Goal: Information Seeking & Learning: Learn about a topic

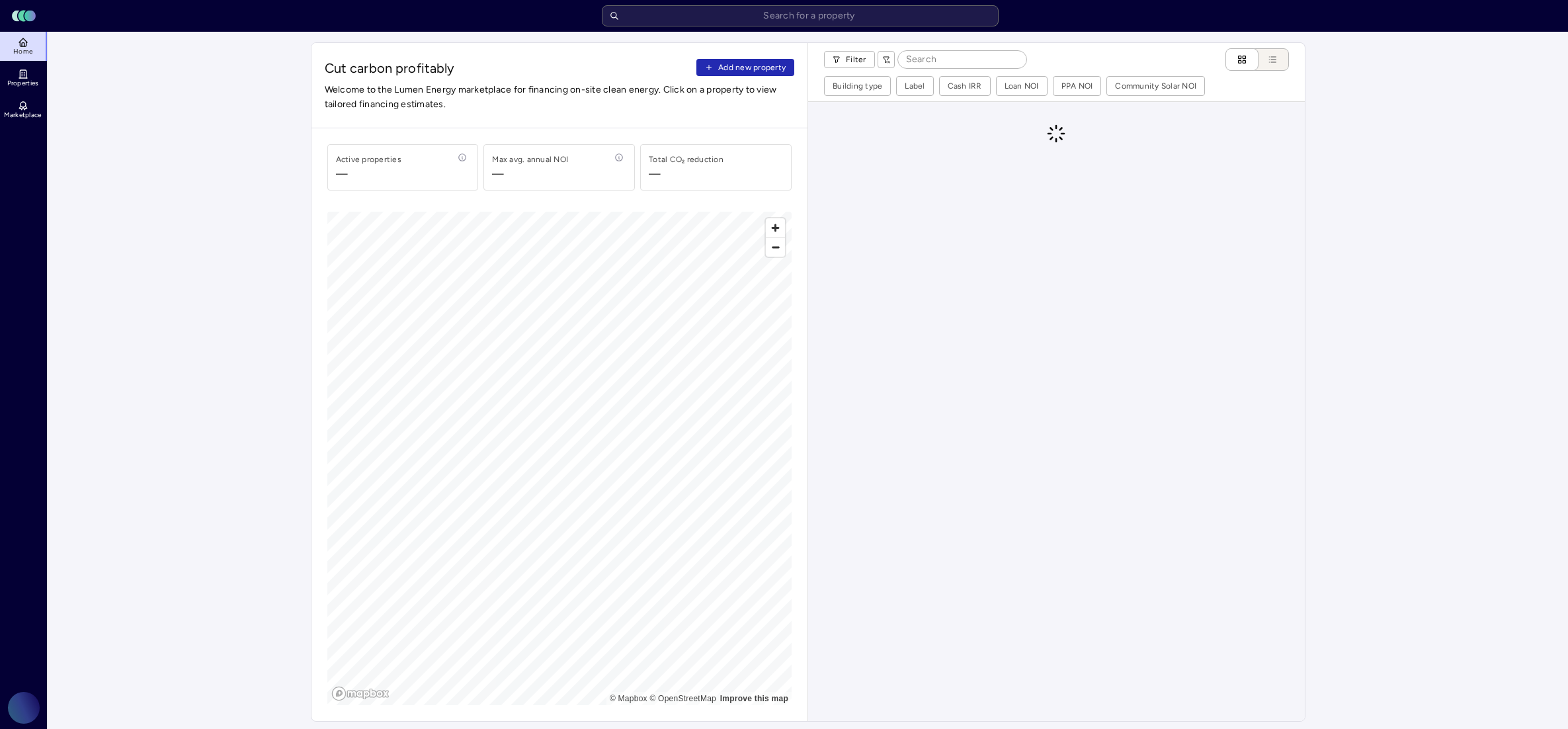
click at [934, 61] on input at bounding box center [961, 59] width 128 height 17
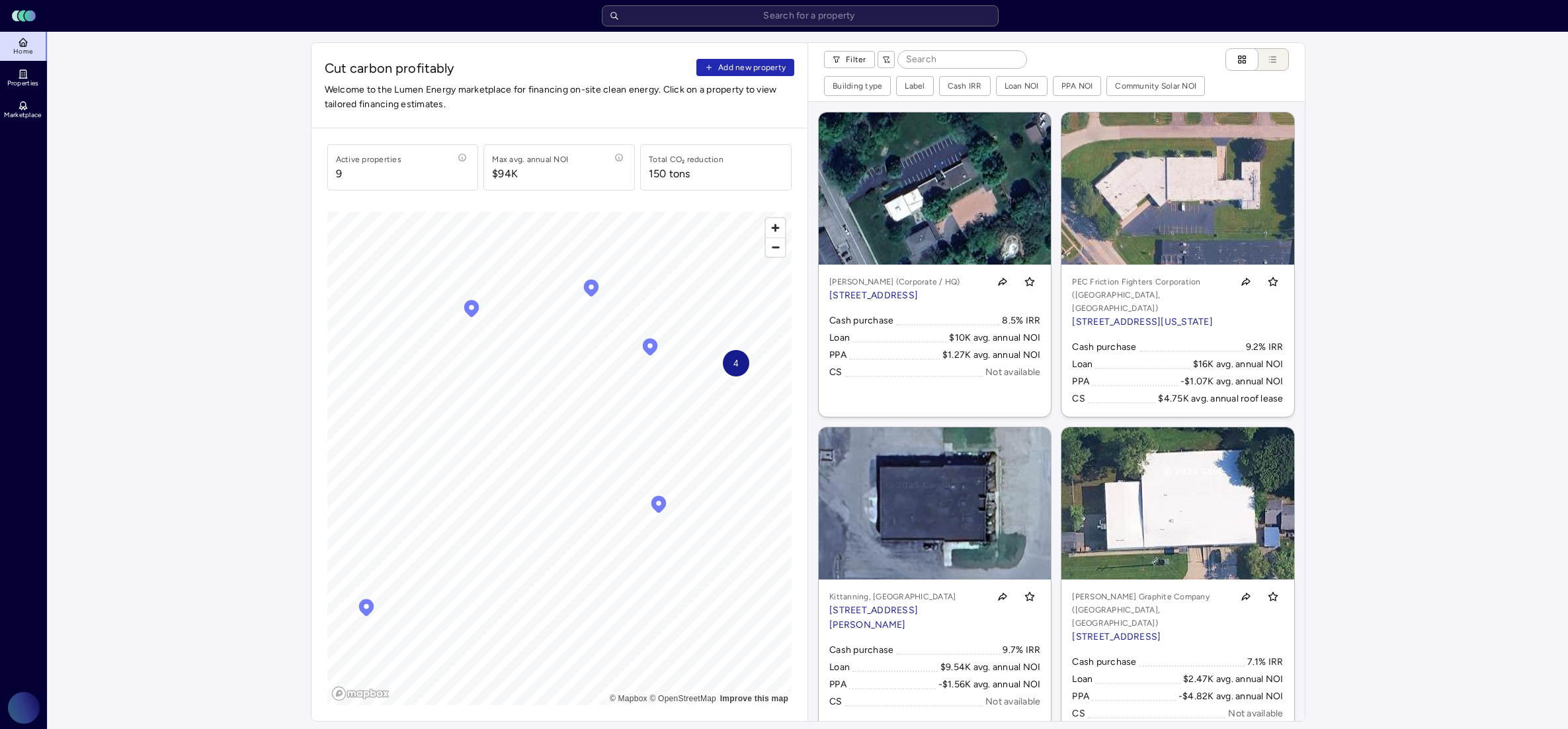
click at [855, 65] on html "Toggle Sidebar Lumen Energy Logo Home Properties Marketplace Gravity Climate [P…" at bounding box center [784, 697] width 1568 height 1394
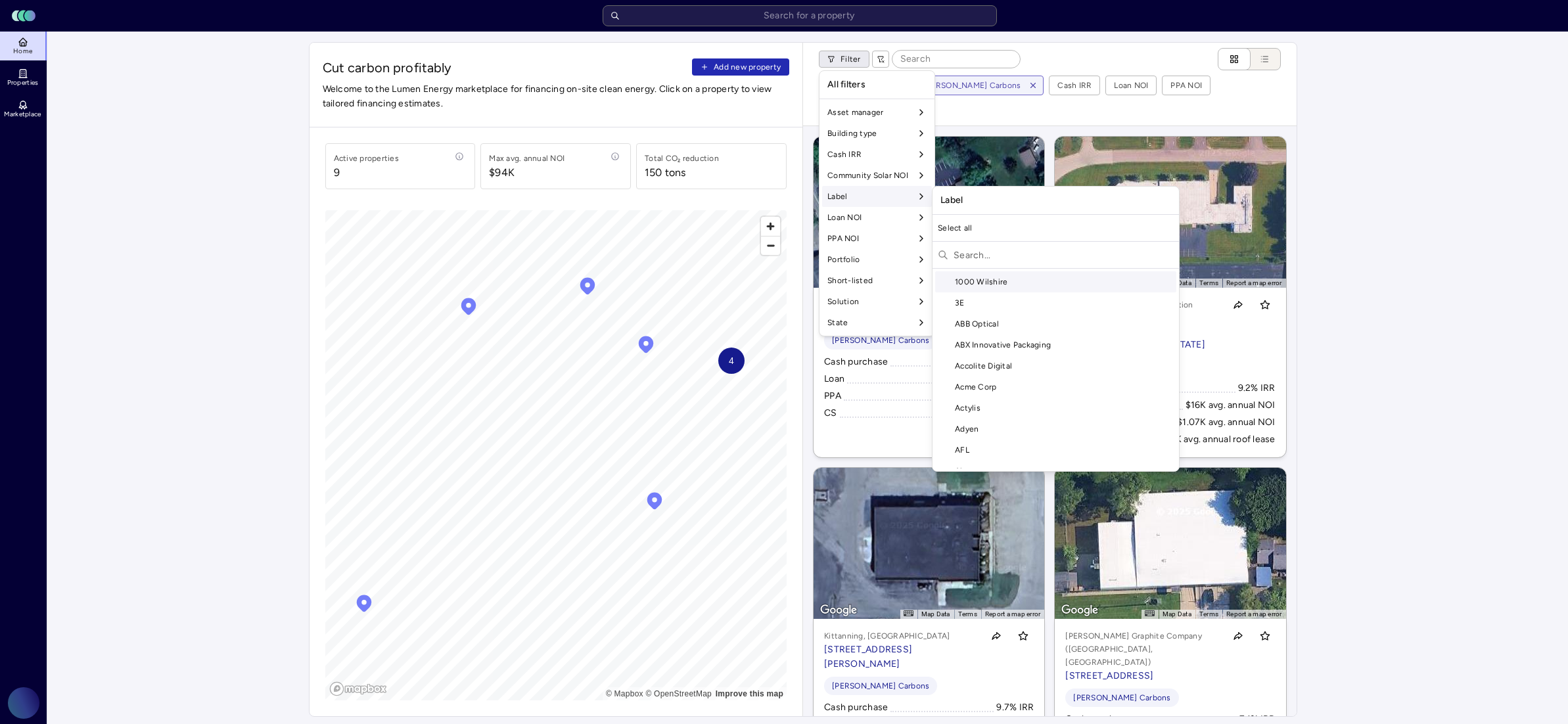
click at [985, 248] on input "text" at bounding box center [1063, 255] width 220 height 21
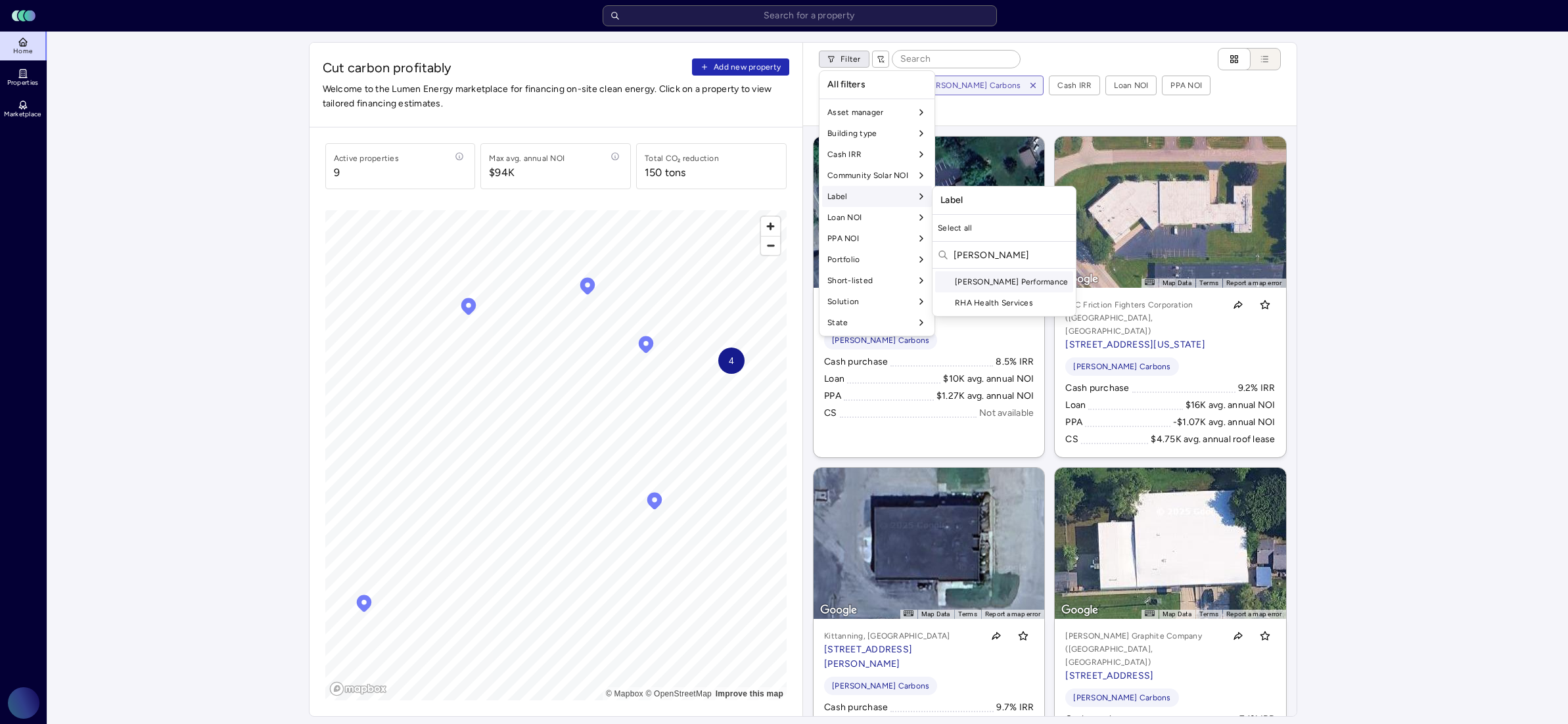
type input "[PERSON_NAME]"
click at [988, 281] on div "[PERSON_NAME] Performance" at bounding box center [1004, 282] width 138 height 21
click at [1366, 418] on html "Toggle Sidebar Lumen Energy Logo Home Properties Marketplace Gravity Climate [P…" at bounding box center [784, 692] width 1568 height 1385
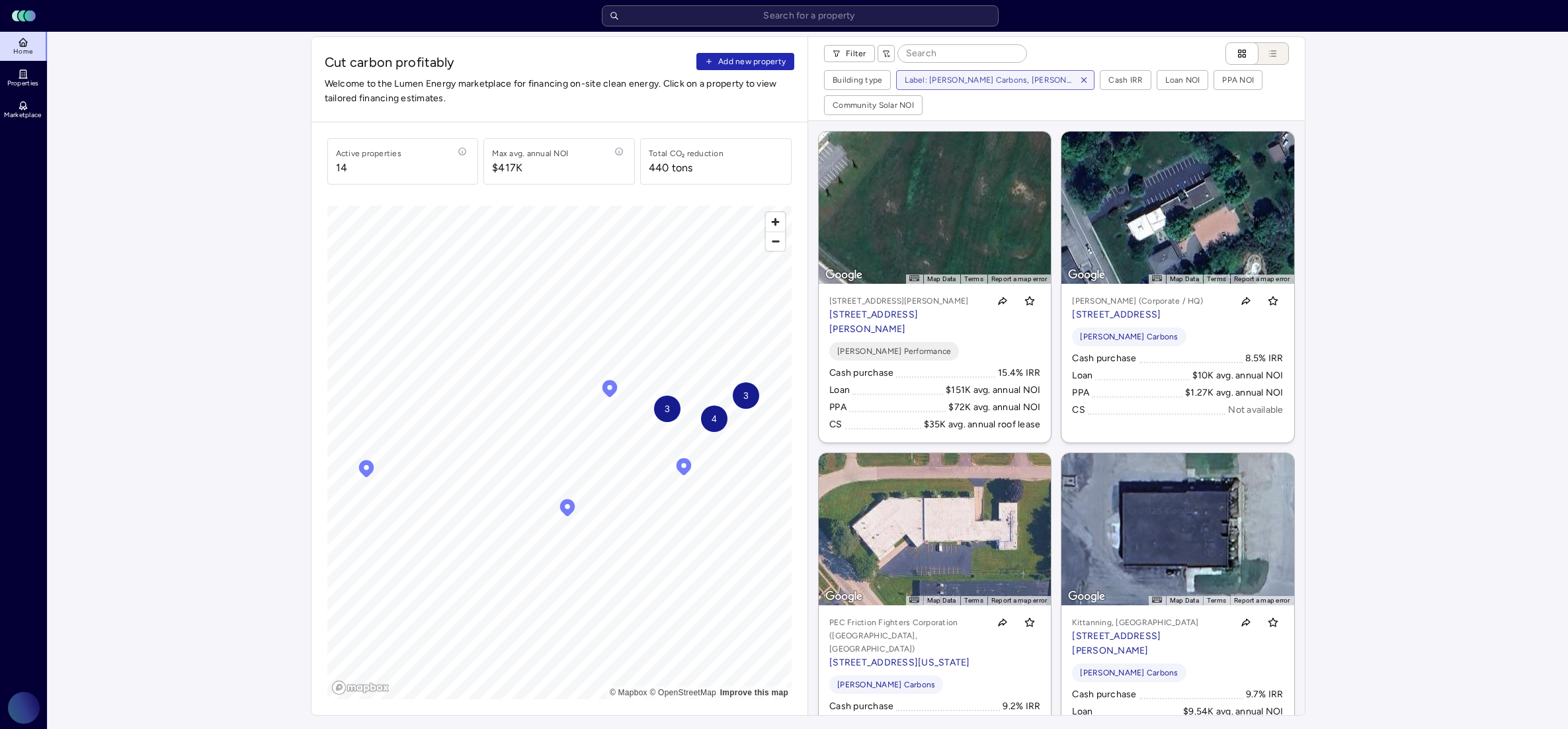
scroll to position [8, 0]
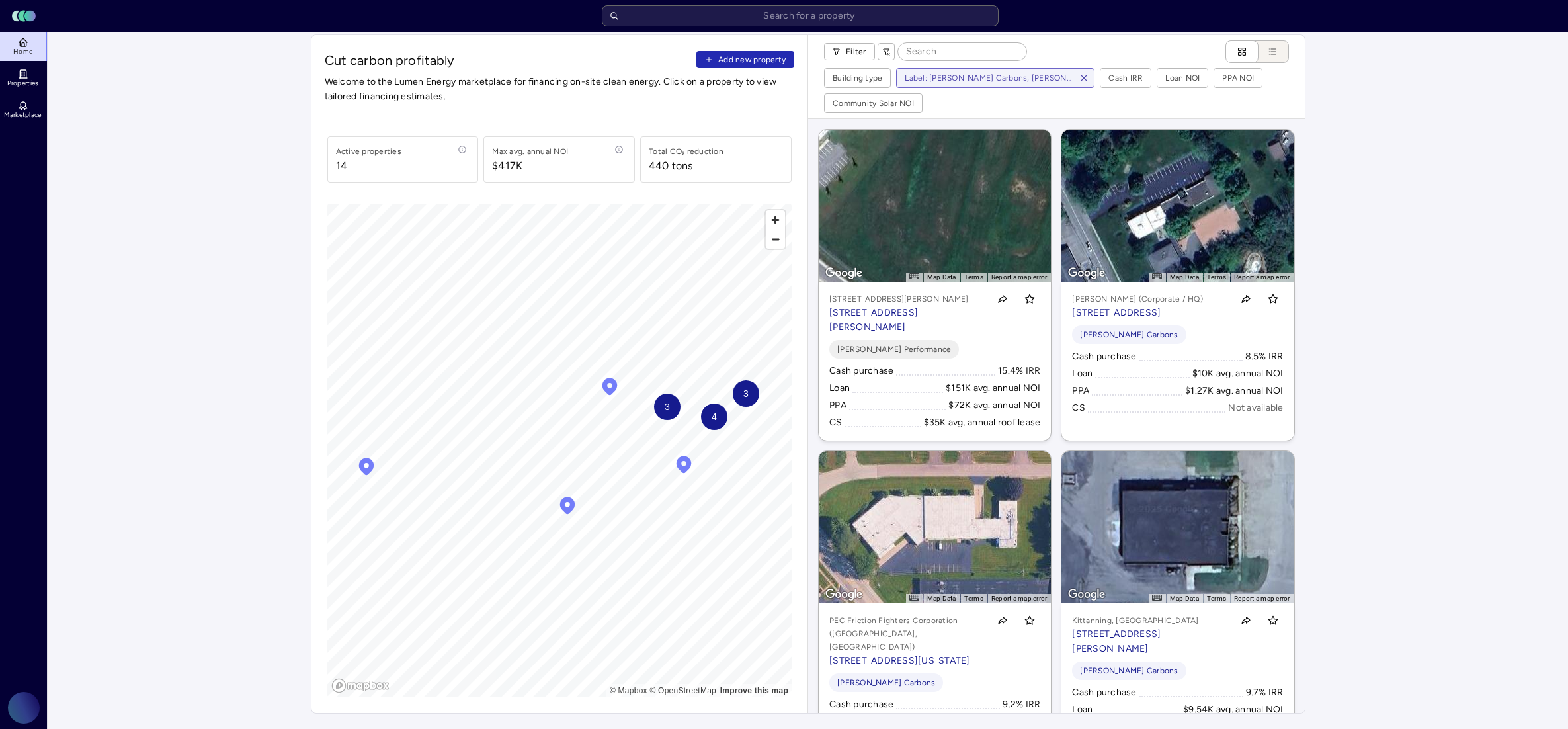
click at [962, 54] on input at bounding box center [961, 51] width 128 height 17
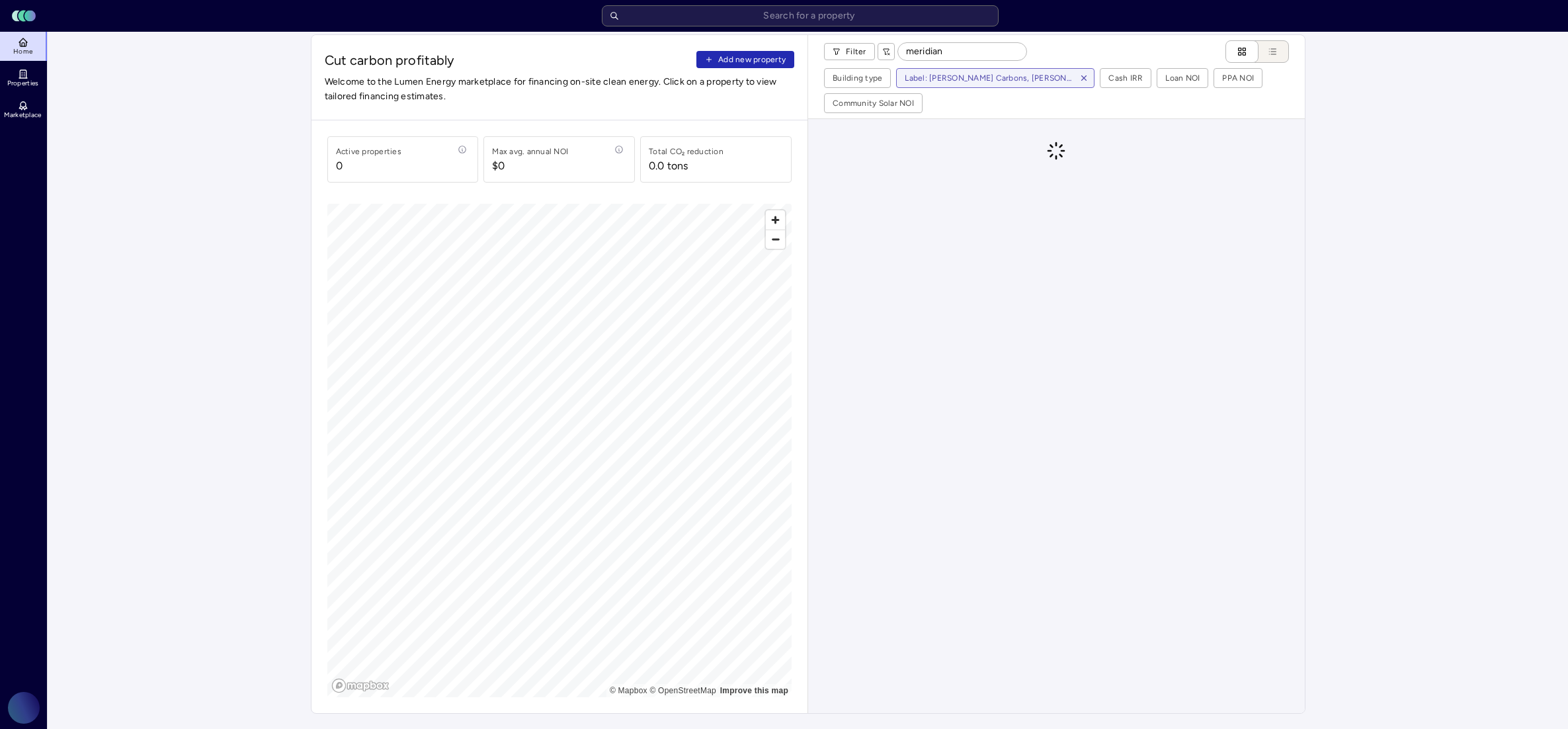
type input "meridian"
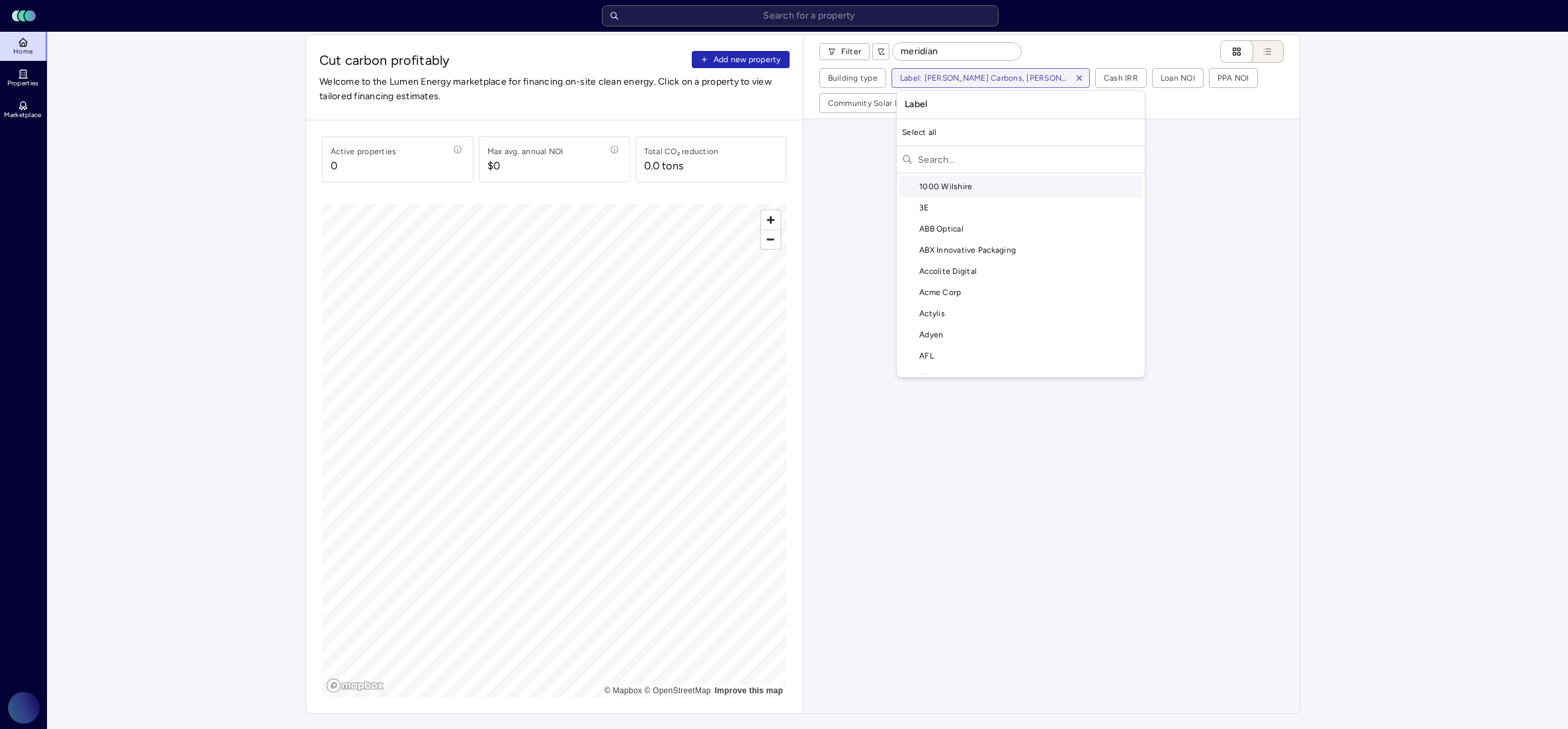
click at [944, 84] on html "Toggle Sidebar Lumen Energy Logo Home Properties Marketplace Gravity Climate [P…" at bounding box center [784, 689] width 1568 height 1394
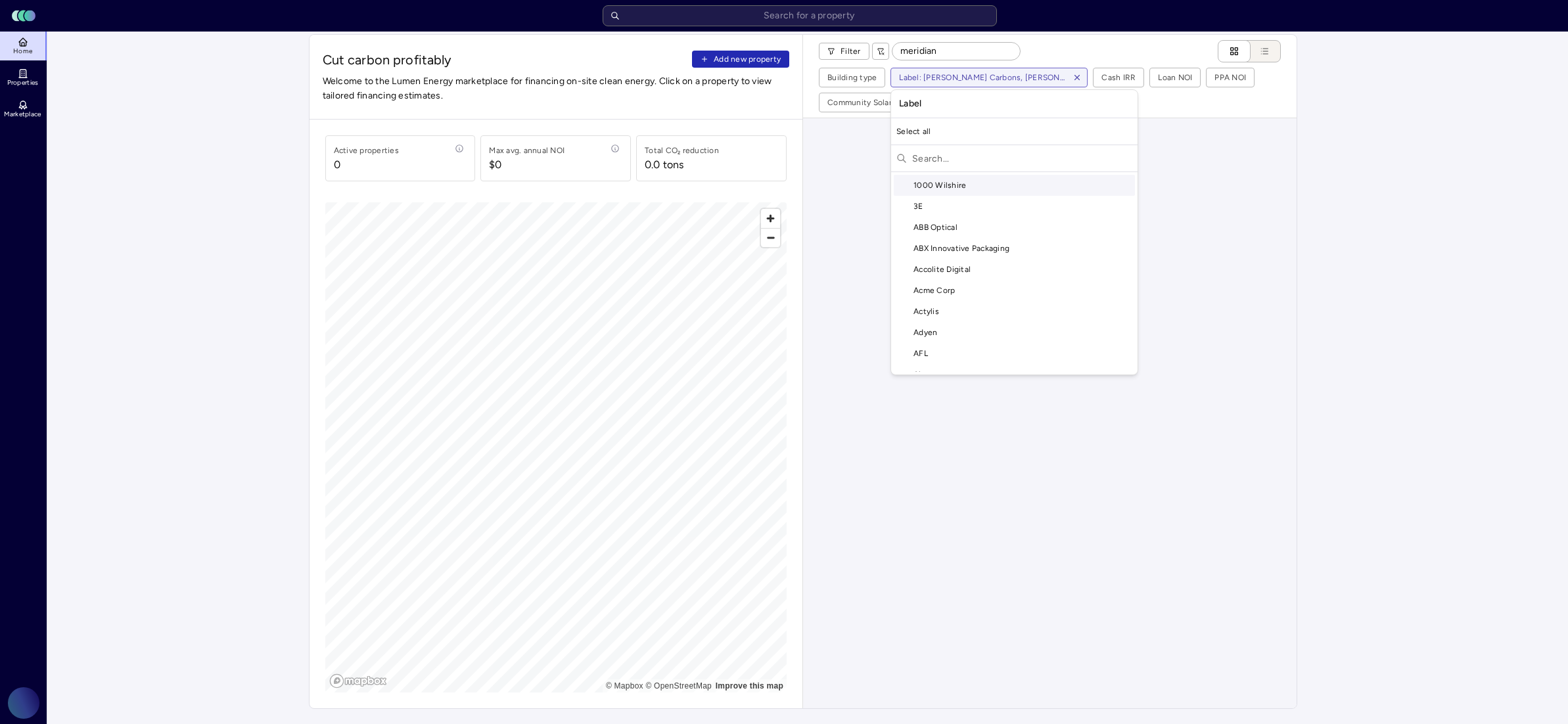
click at [1070, 76] on html "Toggle Sidebar Lumen Energy Logo Home Properties Marketplace Gravity Climate [P…" at bounding box center [784, 684] width 1568 height 1385
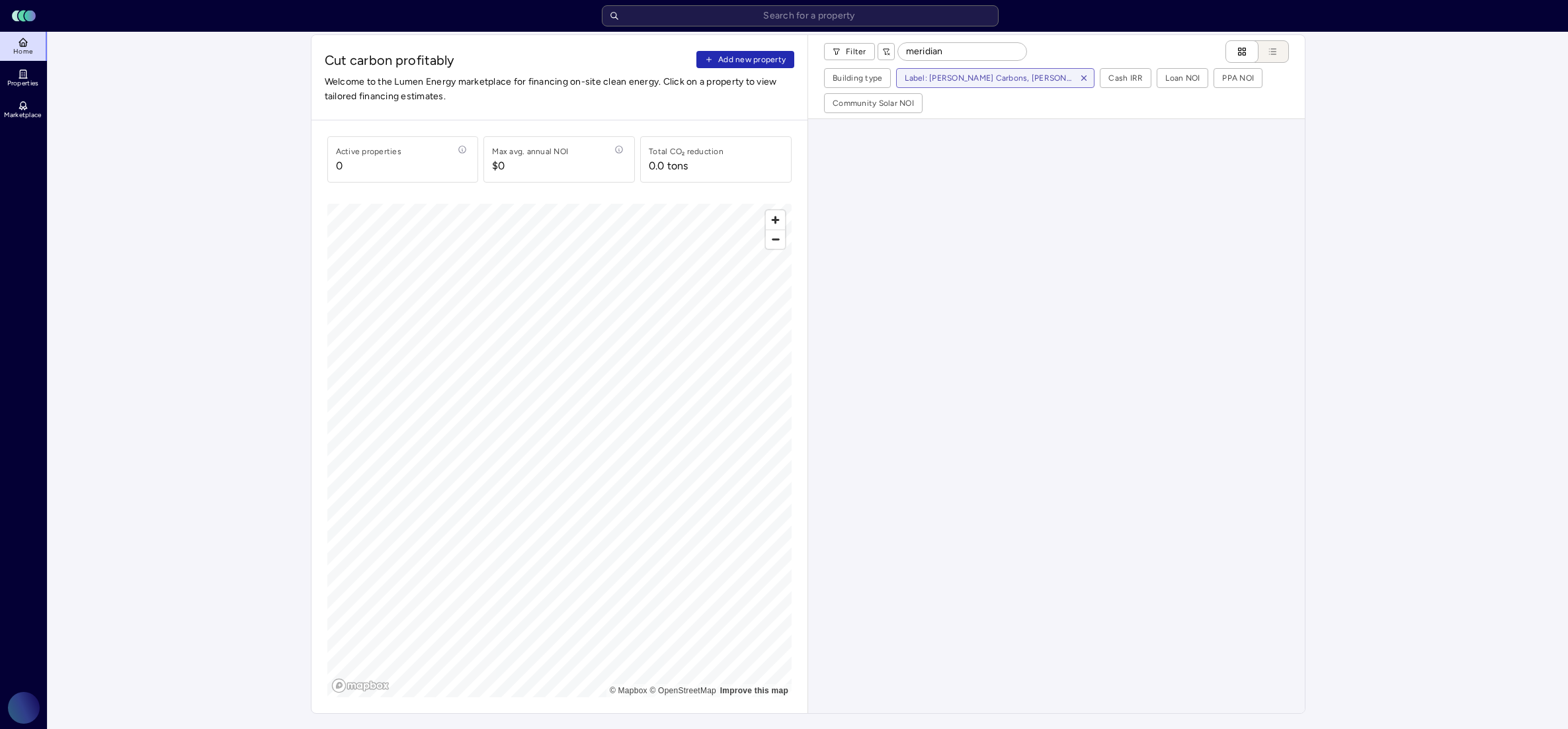
click at [1082, 77] on icon "button" at bounding box center [1084, 78] width 4 height 4
click at [954, 57] on input "meridian" at bounding box center [961, 51] width 128 height 17
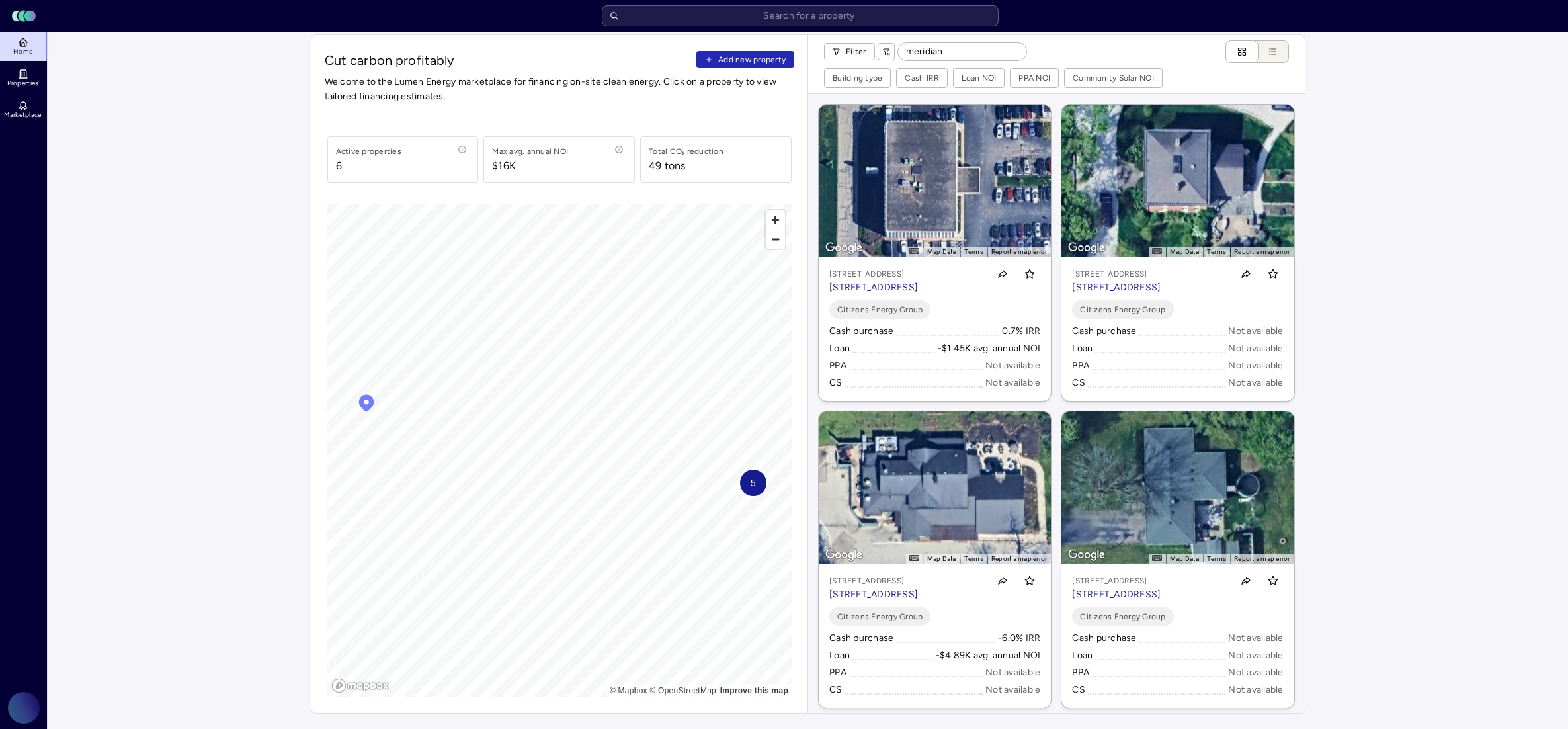
click at [369, 412] on icon "Map marker" at bounding box center [367, 403] width 20 height 20
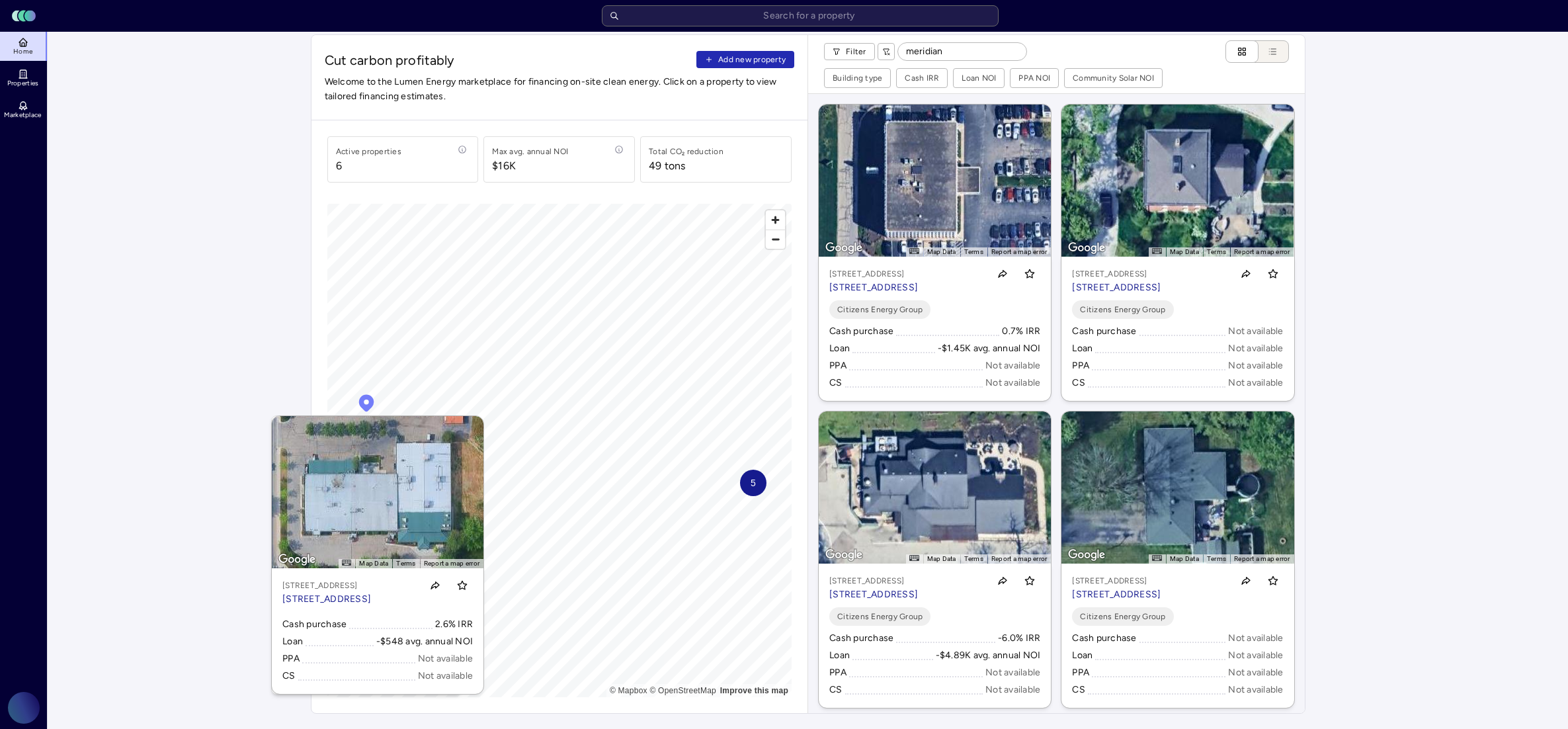
click at [326, 602] on p "[STREET_ADDRESS]" at bounding box center [326, 600] width 89 height 14
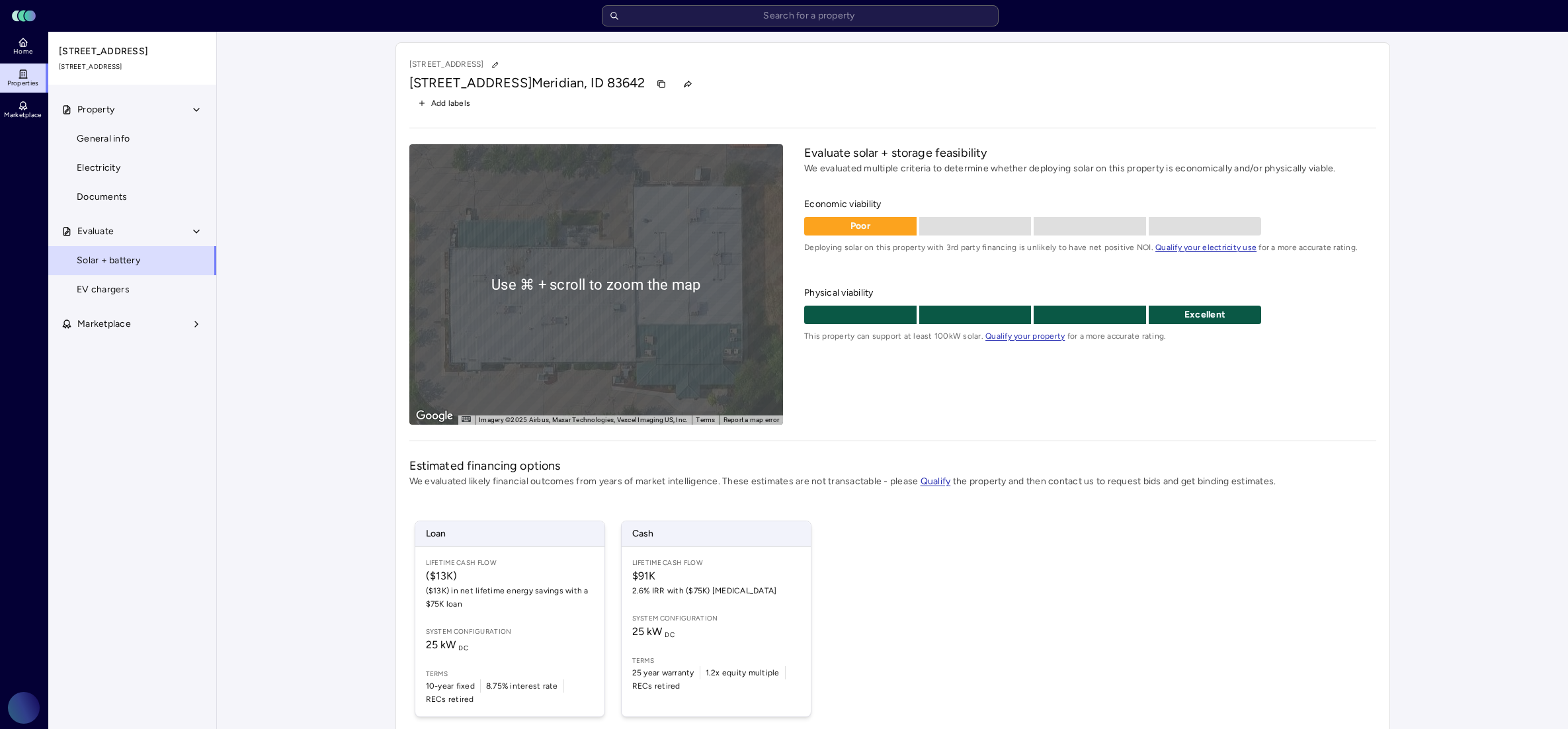
click at [584, 336] on div "To activate drag with keyboard, press Alt + Enter. Once in keyboard drag state,…" at bounding box center [596, 284] width 374 height 280
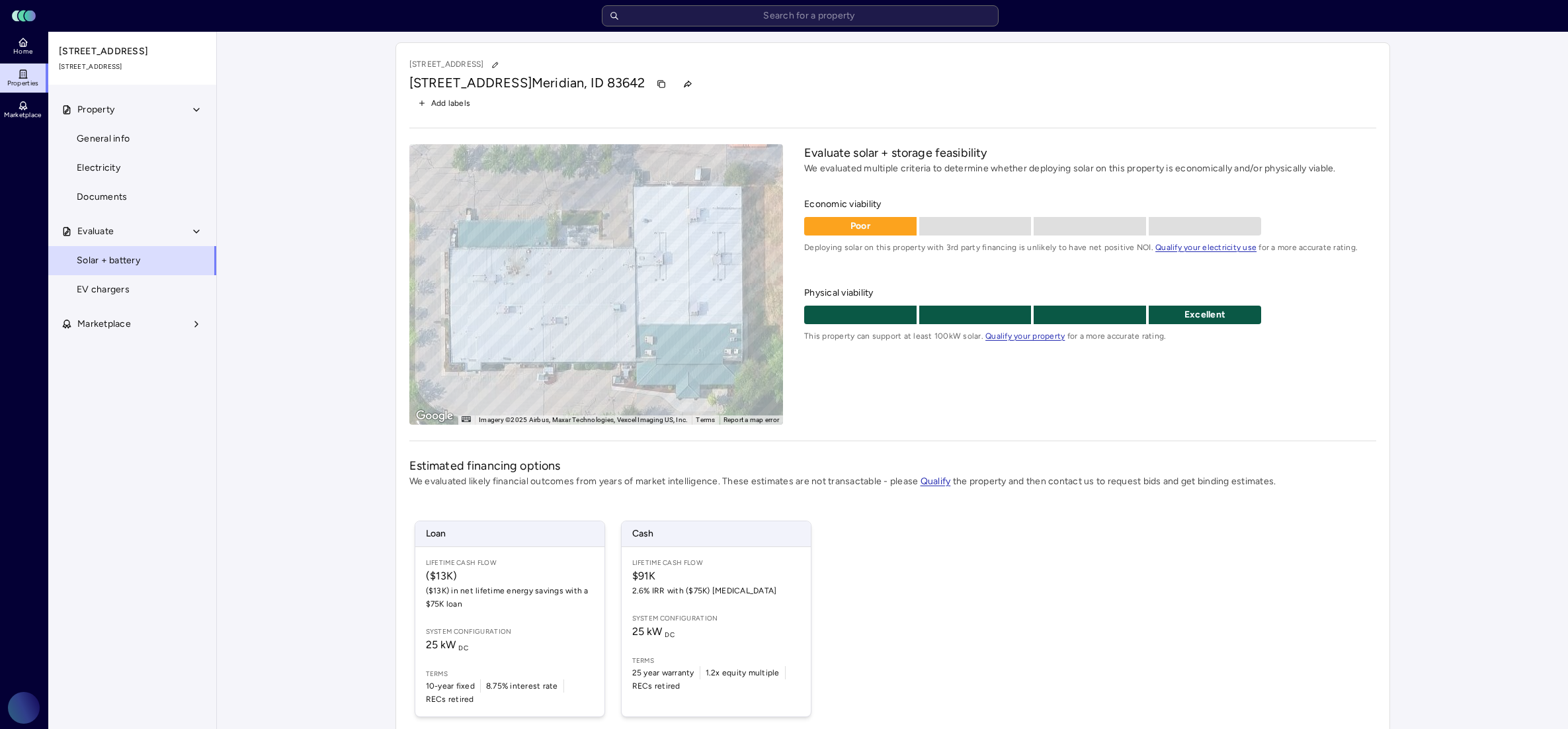
scroll to position [89, 0]
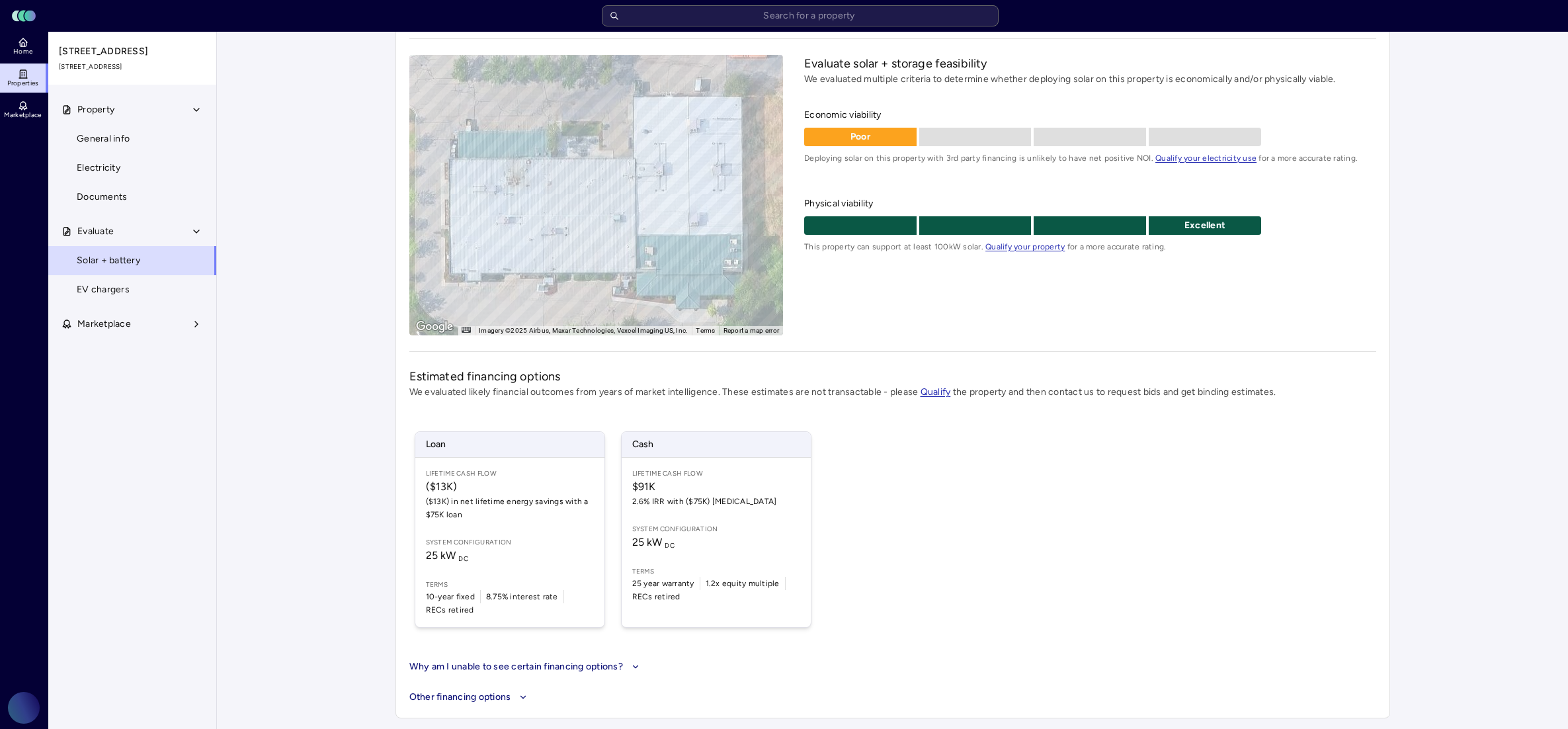
click at [628, 667] on button "Why am I unable to see certain financing options?" at bounding box center [526, 667] width 234 height 14
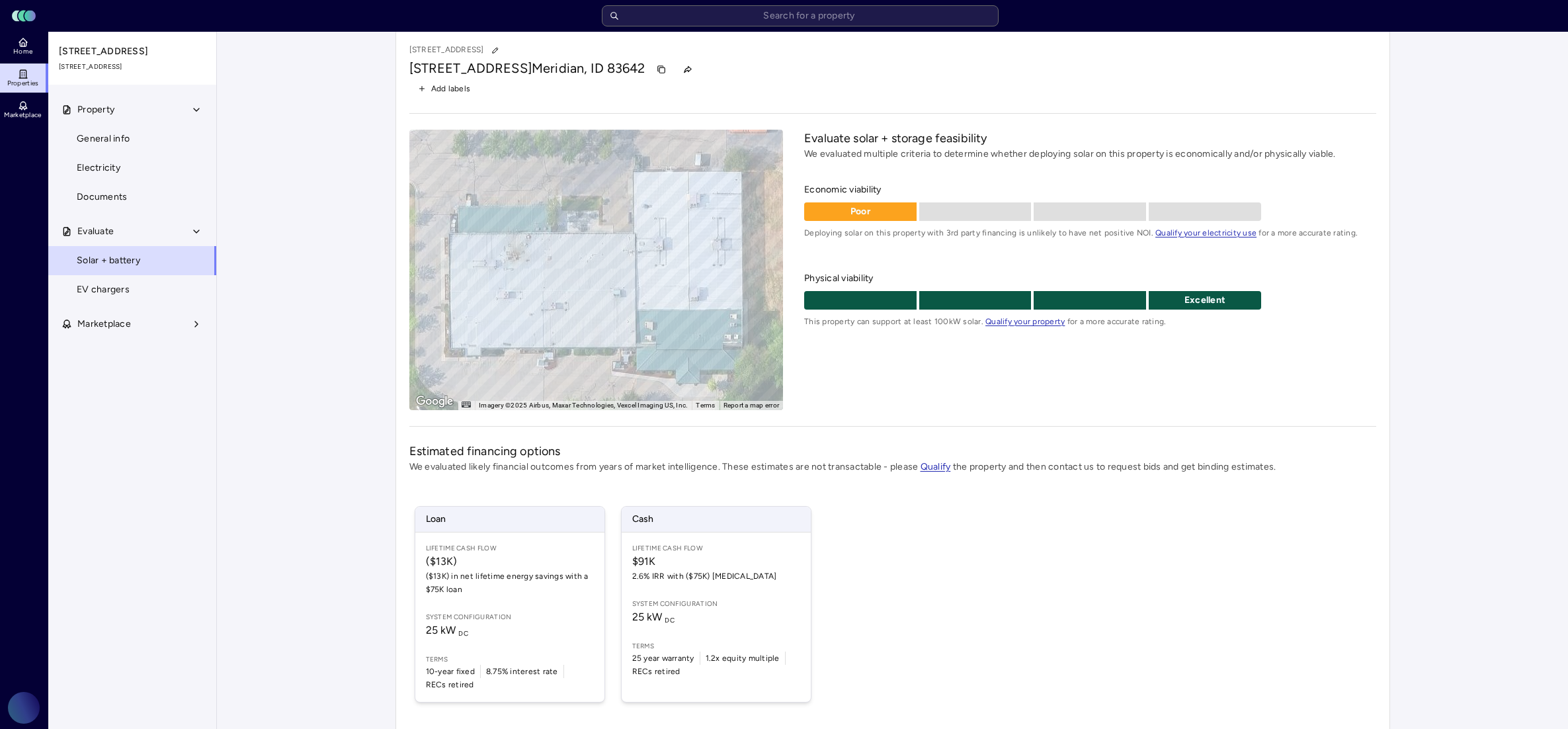
scroll to position [0, 0]
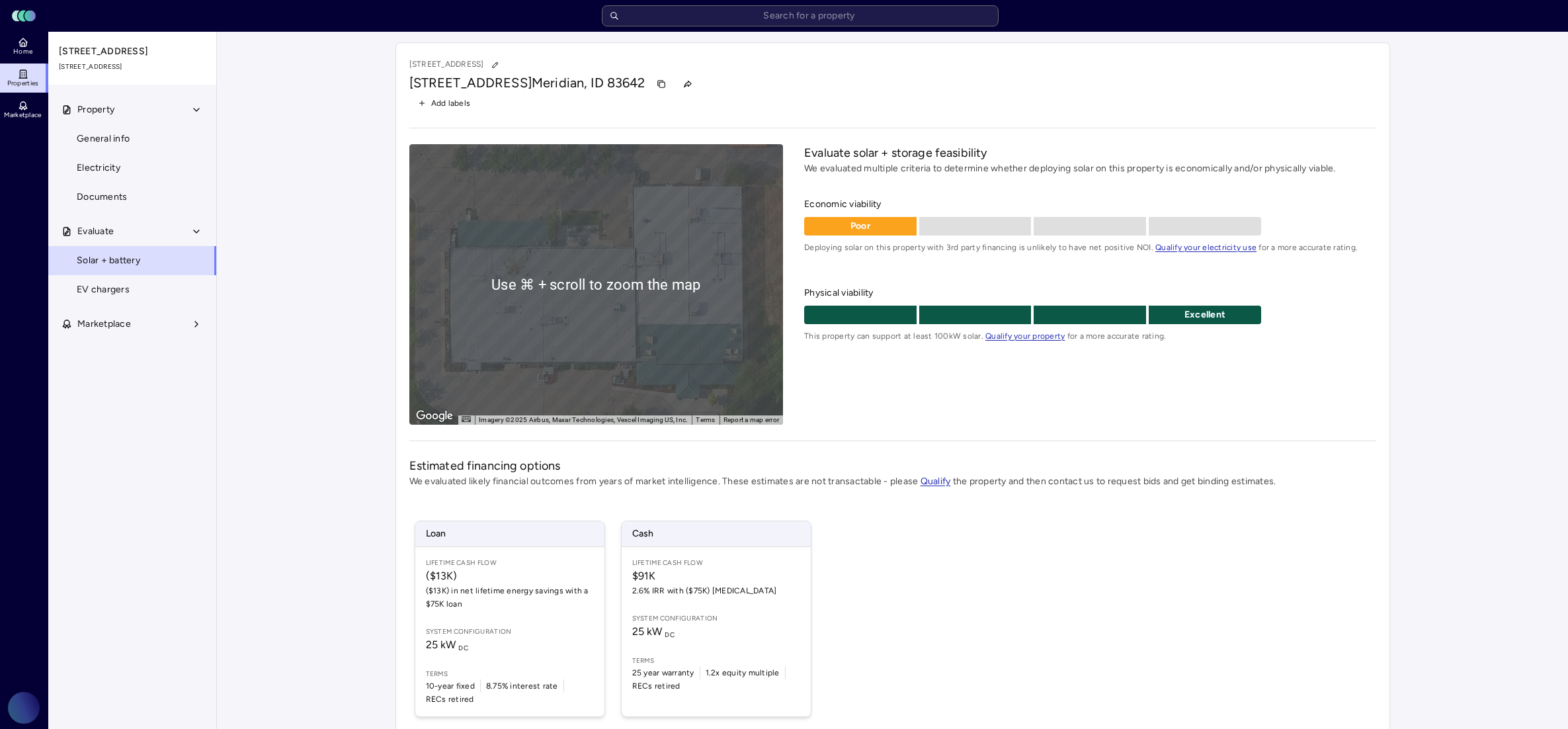
click at [632, 346] on div "To activate drag with keyboard, press Alt + Enter. Once in keyboard drag state,…" at bounding box center [596, 284] width 374 height 280
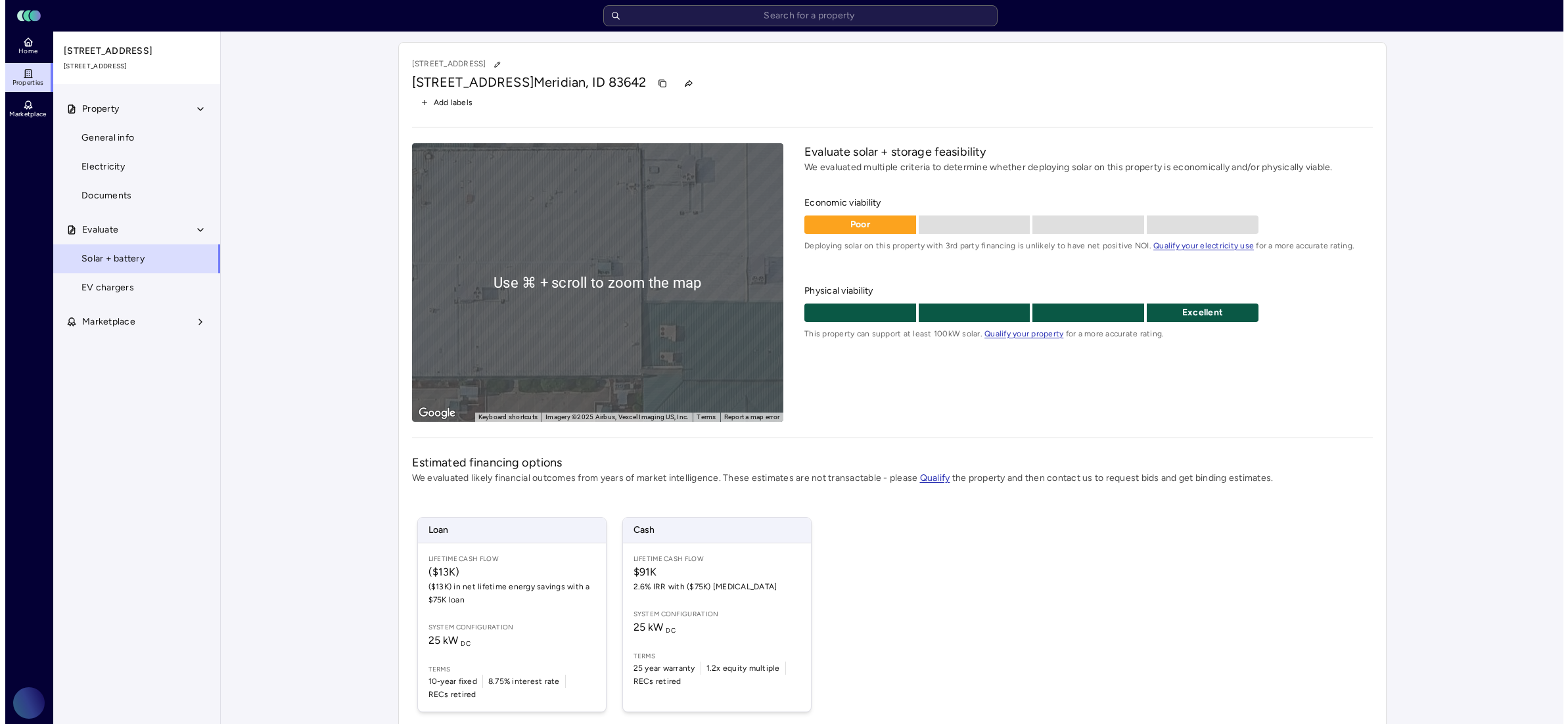
scroll to position [3, 0]
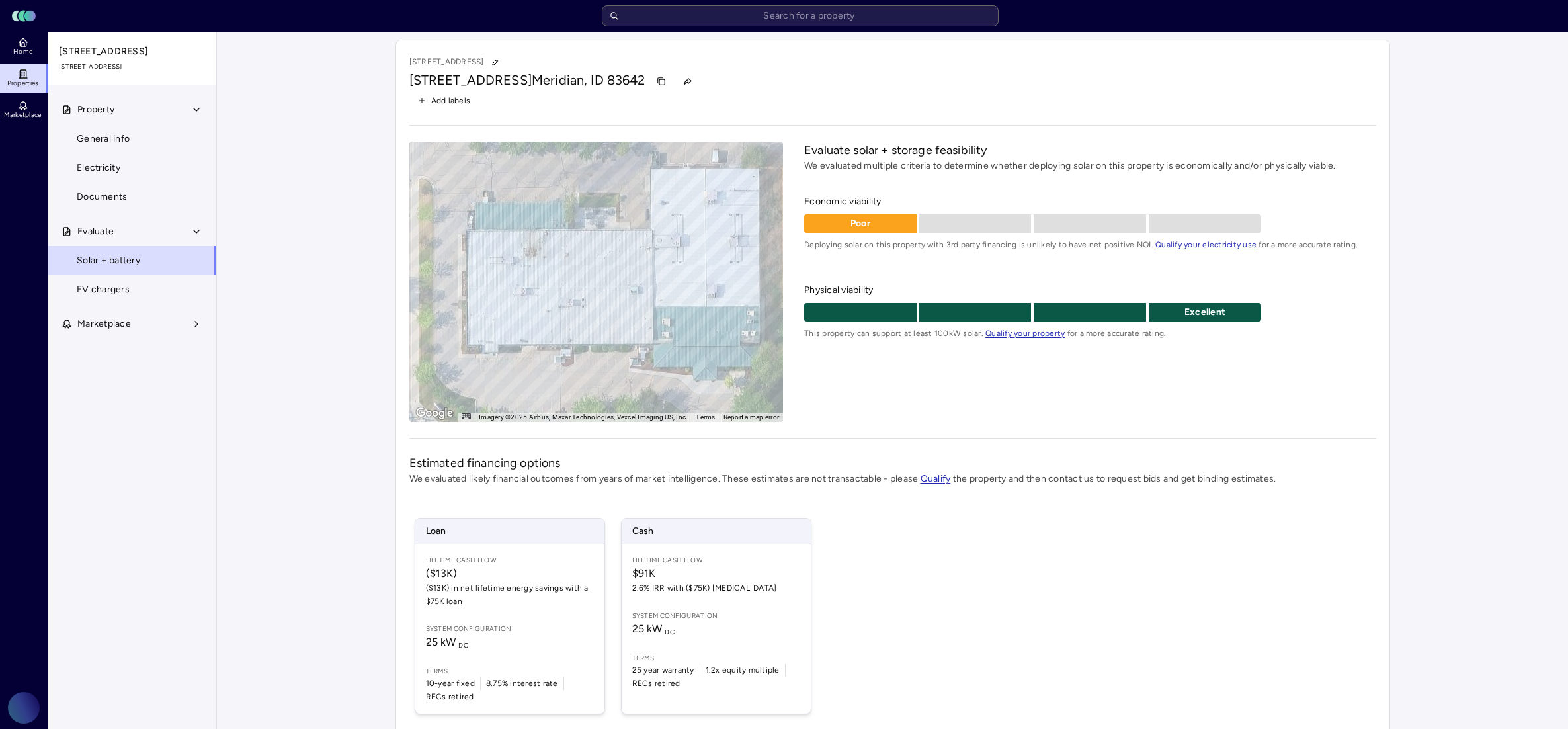
click at [618, 270] on div "To activate drag with keyboard, press Alt + Enter. Once in keyboard drag state,…" at bounding box center [596, 281] width 374 height 280
click at [632, 278] on gmp-advanced-marker at bounding box center [632, 278] width 0 height 0
click at [714, 618] on span "System configuration" at bounding box center [715, 616] width 168 height 11
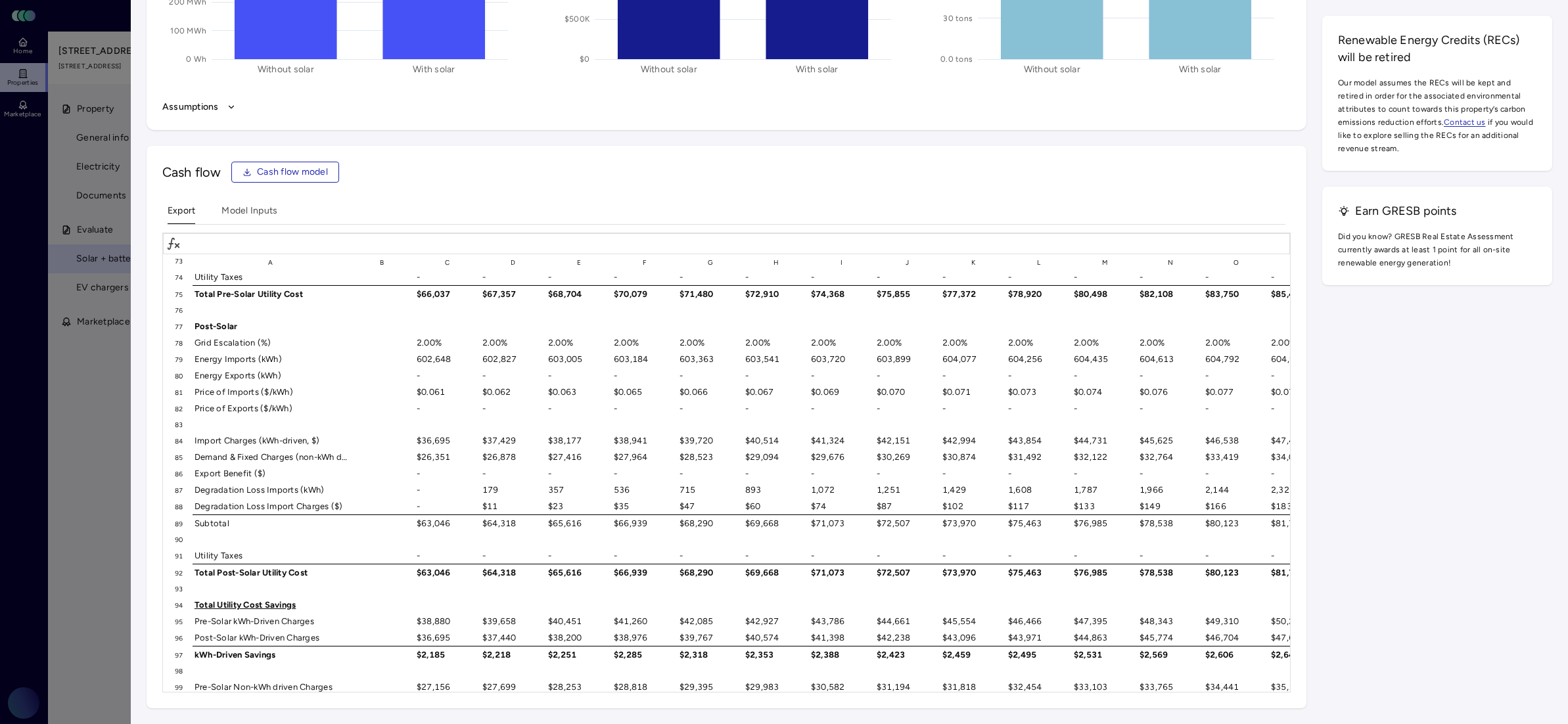
scroll to position [1197, 0]
click at [508, 342] on div "2.00%" at bounding box center [513, 343] width 66 height 16
click at [493, 361] on div "602,827" at bounding box center [513, 360] width 66 height 16
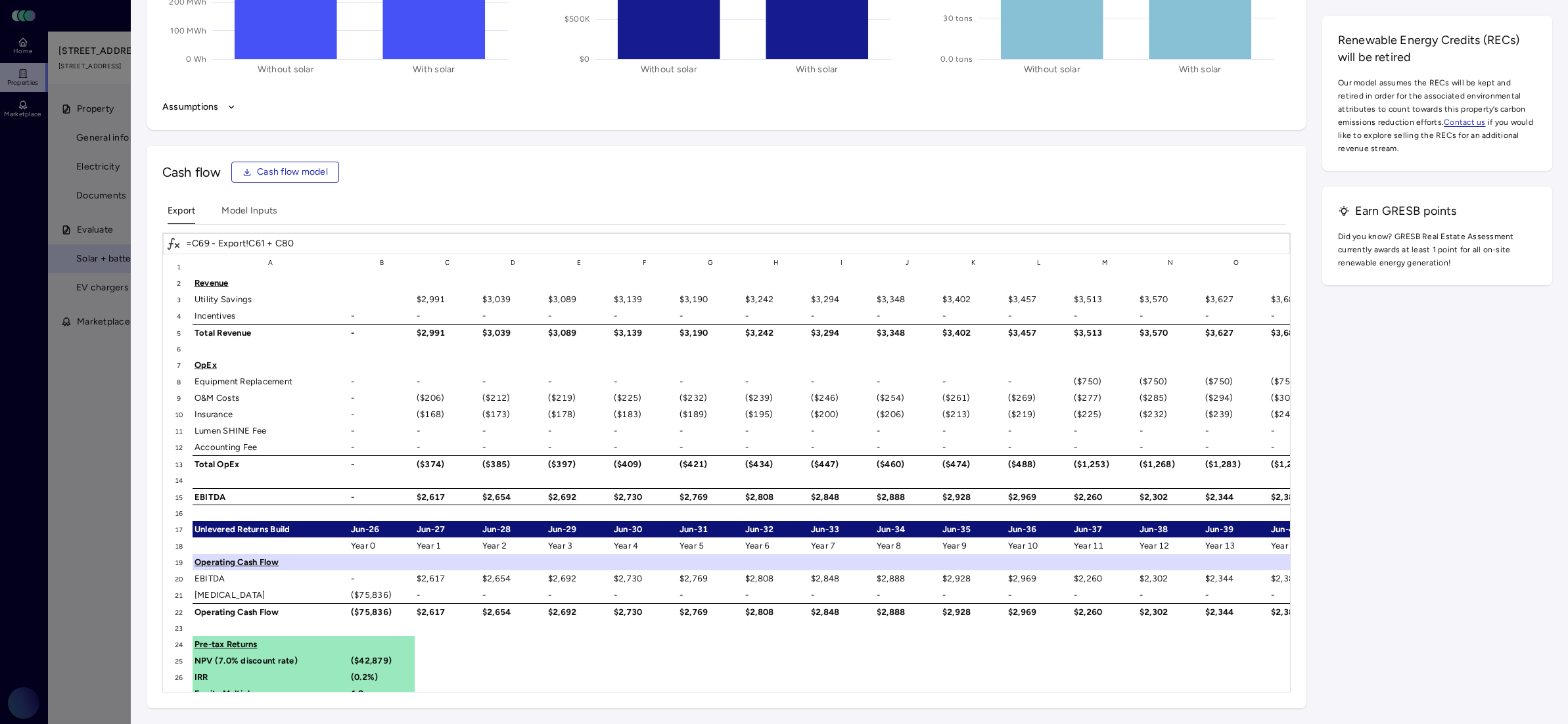
scroll to position [0, 0]
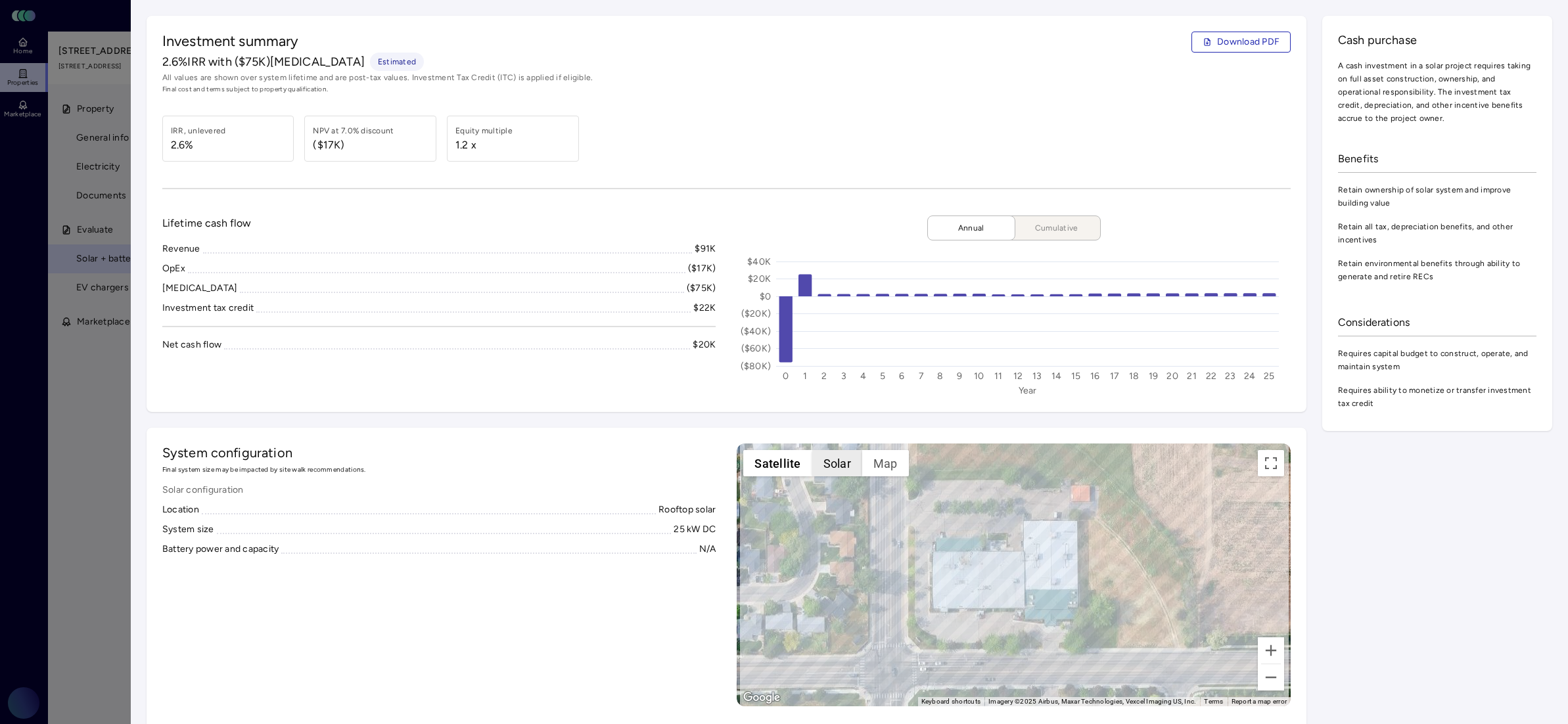
click at [830, 470] on button "Solar" at bounding box center [837, 462] width 50 height 26
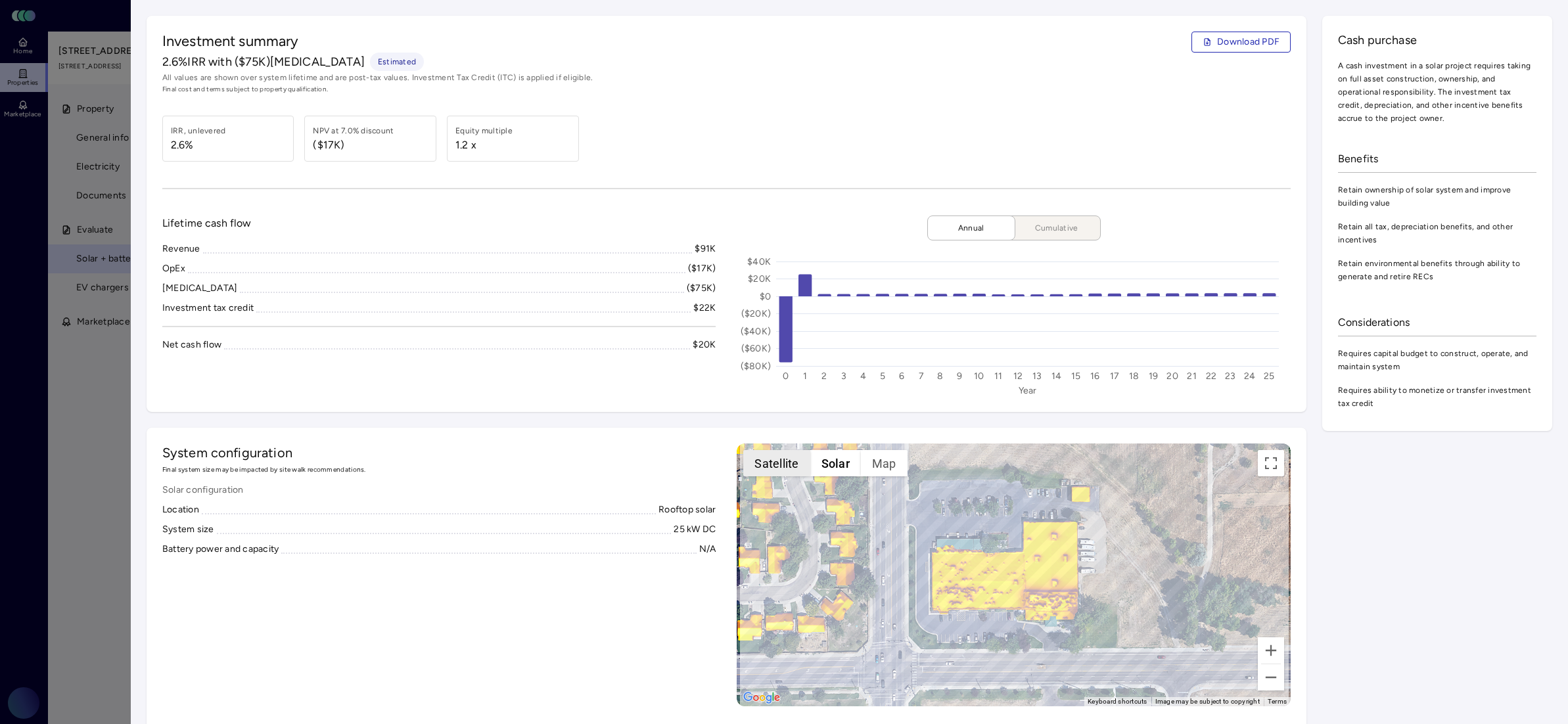
click at [771, 454] on button "Satellite" at bounding box center [776, 462] width 66 height 26
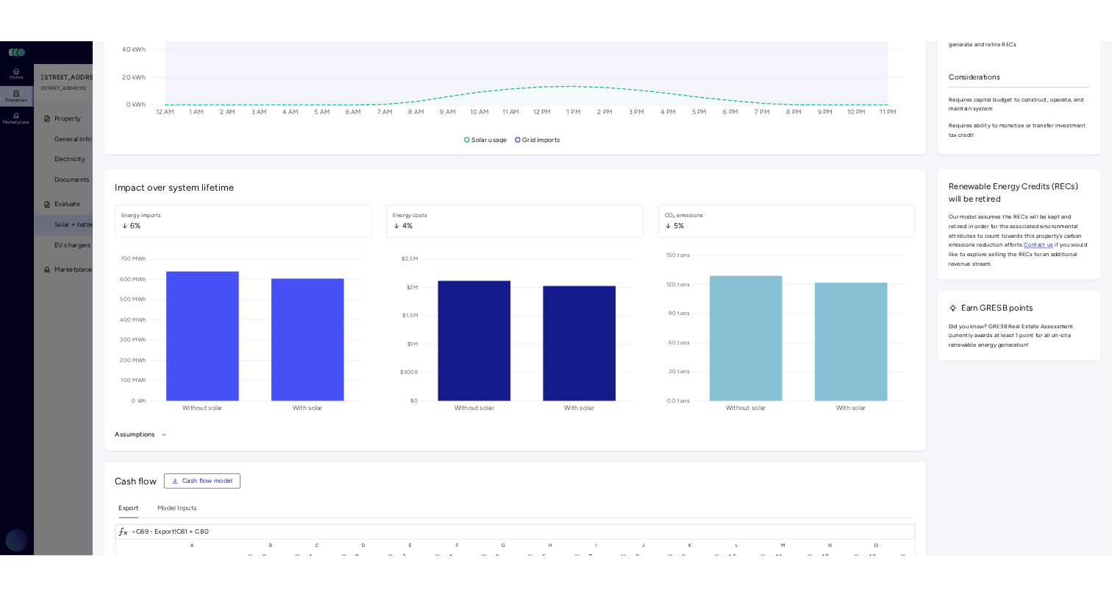
scroll to position [1062, 0]
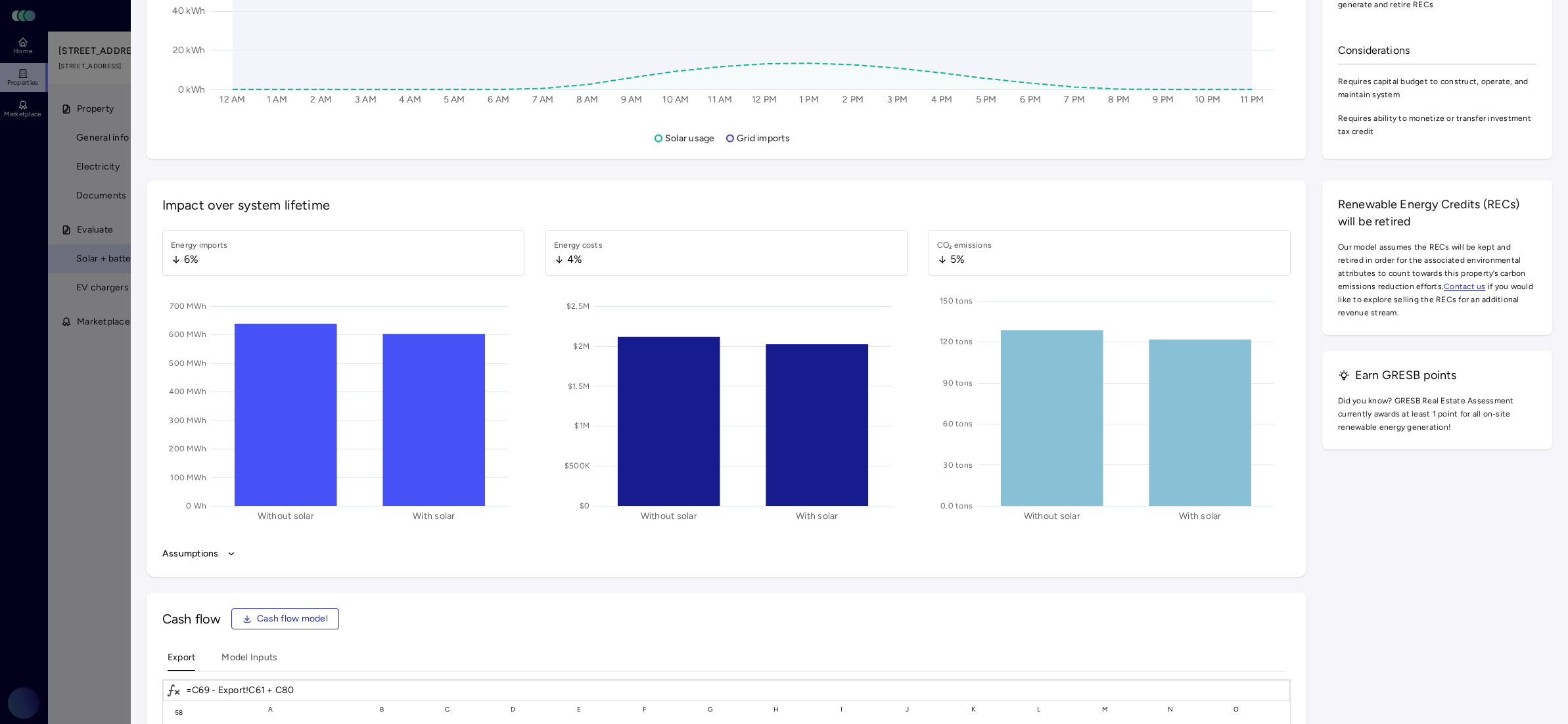
click at [29, 500] on div at bounding box center [784, 362] width 1568 height 724
